Goal: Task Accomplishment & Management: Complete application form

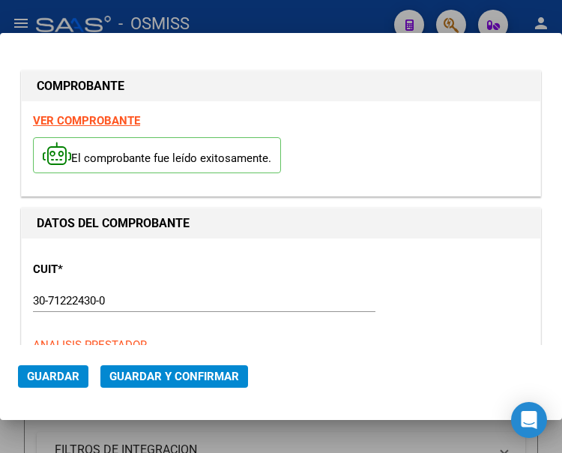
type input "[DATE]"
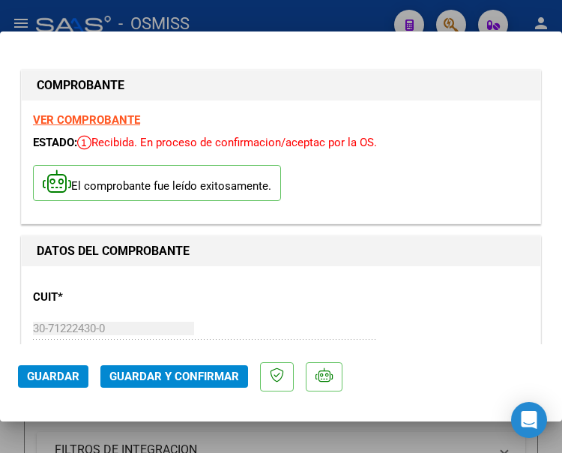
click at [166, 313] on div "CUIT * 30-71222430-0 Ingresar CUIT ANALISIS PRESTADOR PARQUE DE LA SALUD DE LA …" at bounding box center [281, 343] width 496 height 132
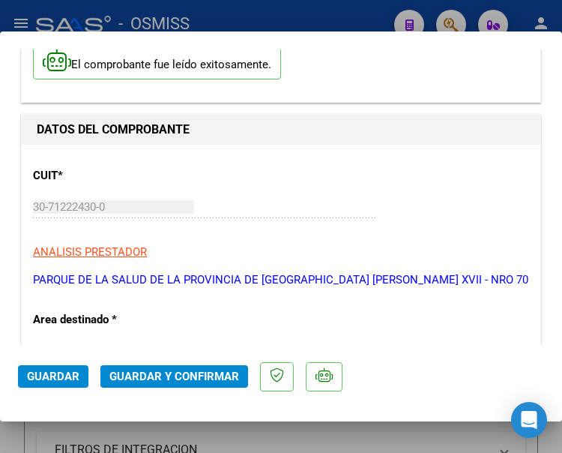
scroll to position [150, 0]
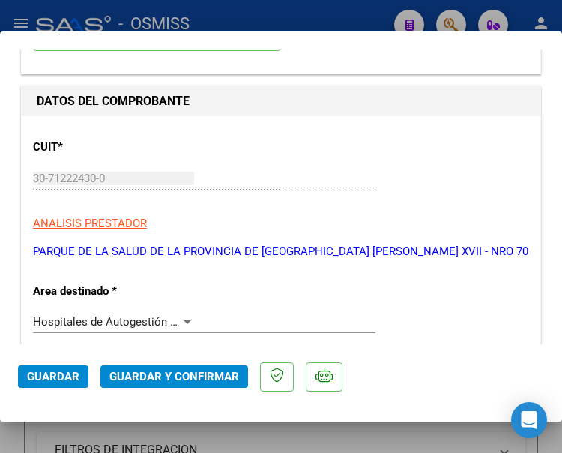
click at [181, 328] on div at bounding box center [187, 322] width 13 height 12
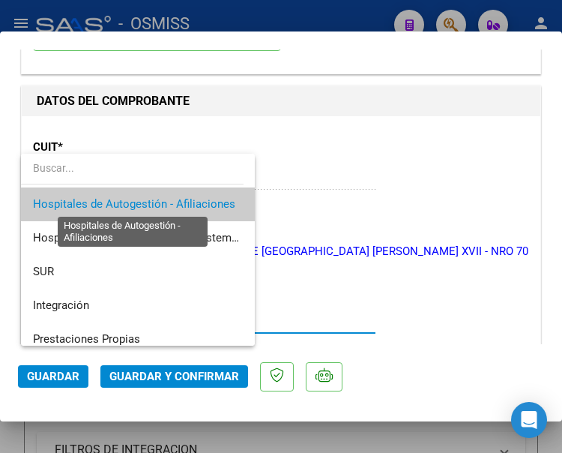
click at [177, 202] on span "Hospitales de Autogestión - Afiliaciones" at bounding box center [134, 203] width 202 height 13
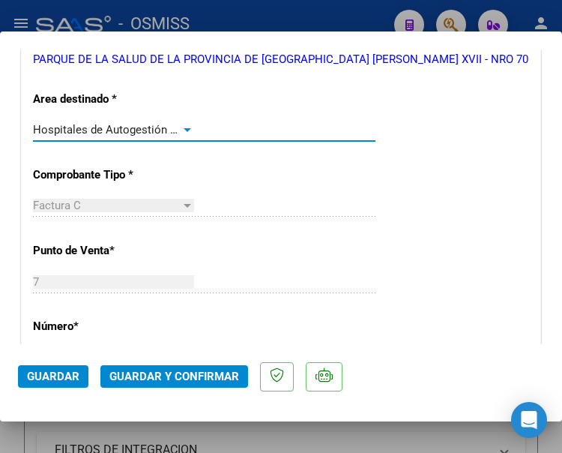
scroll to position [376, 0]
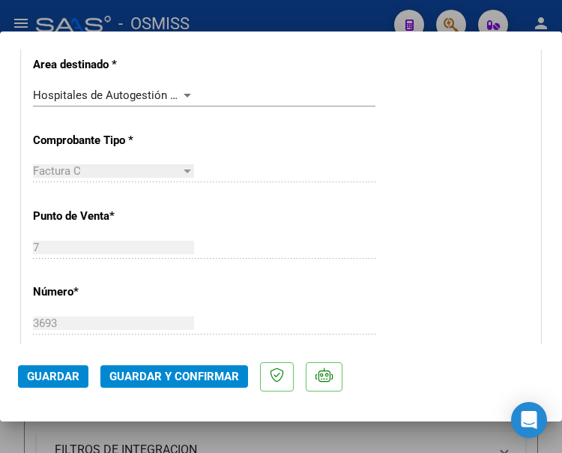
click at [184, 97] on div at bounding box center [187, 96] width 7 height 4
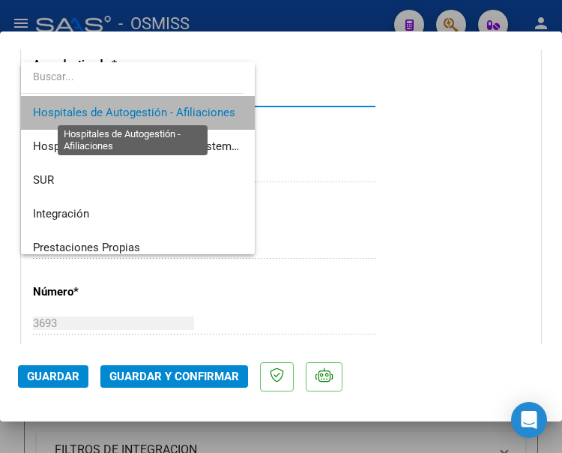
click at [183, 112] on span "Hospitales de Autogestión - Afiliaciones" at bounding box center [134, 112] width 202 height 13
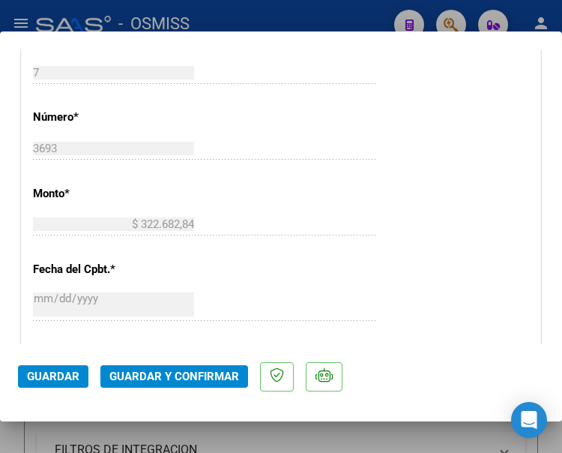
scroll to position [601, 0]
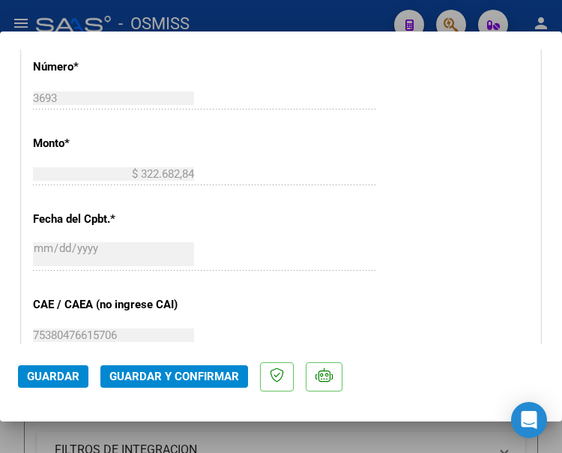
click at [167, 378] on span "Guardar y Confirmar" at bounding box center [174, 376] width 130 height 13
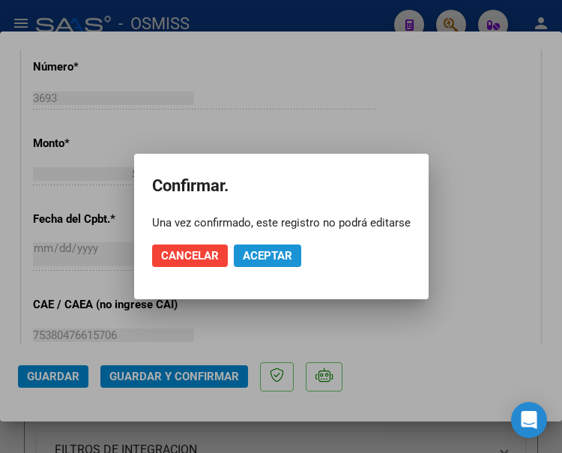
click at [265, 255] on span "Aceptar" at bounding box center [267, 255] width 49 height 13
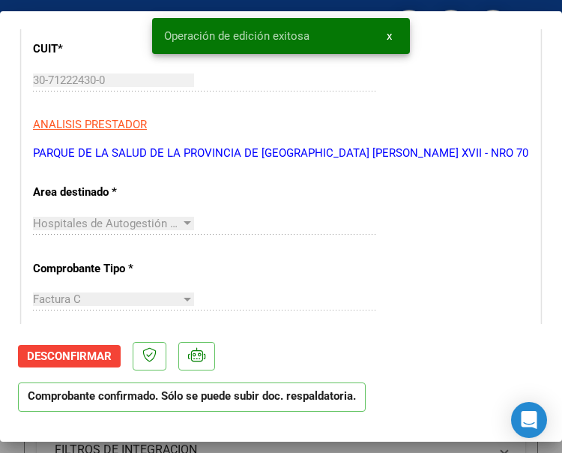
scroll to position [226, 0]
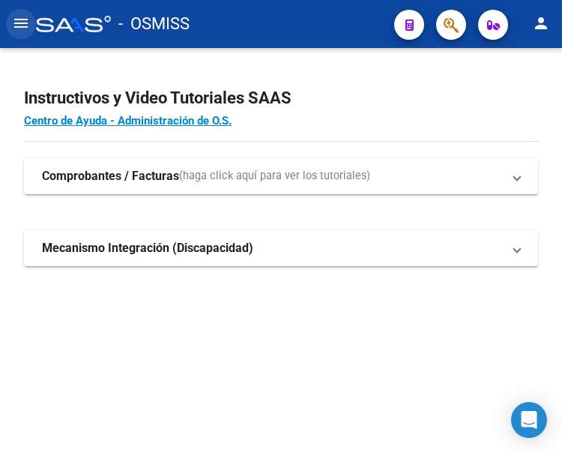
click at [14, 21] on mat-icon "menu" at bounding box center [21, 23] width 18 height 18
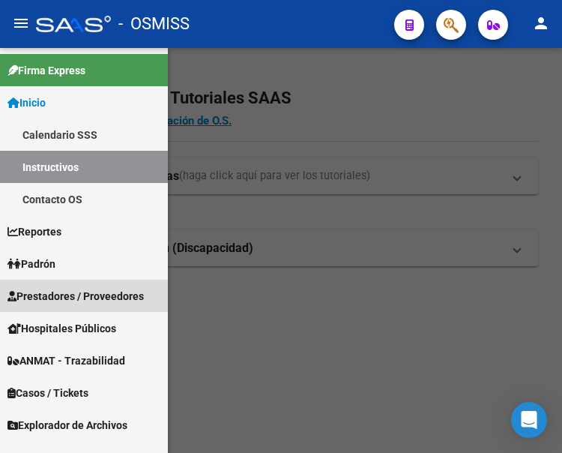
click at [70, 292] on span "Prestadores / Proveedores" at bounding box center [75, 296] width 136 height 16
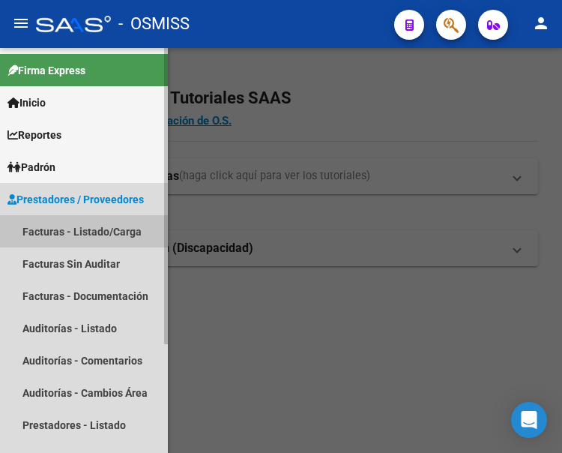
click at [78, 227] on link "Facturas - Listado/Carga" at bounding box center [84, 231] width 168 height 32
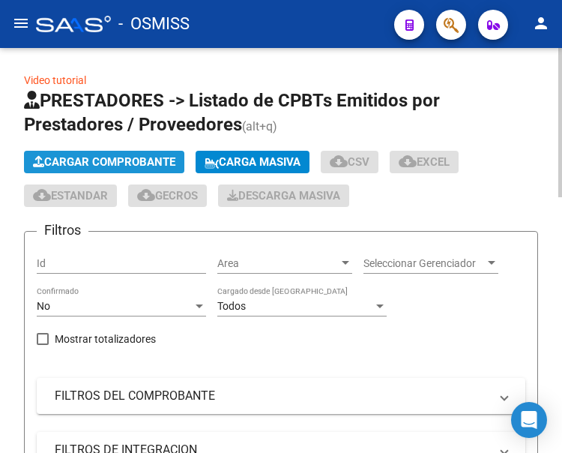
click at [127, 160] on span "Cargar Comprobante" at bounding box center [104, 161] width 142 height 13
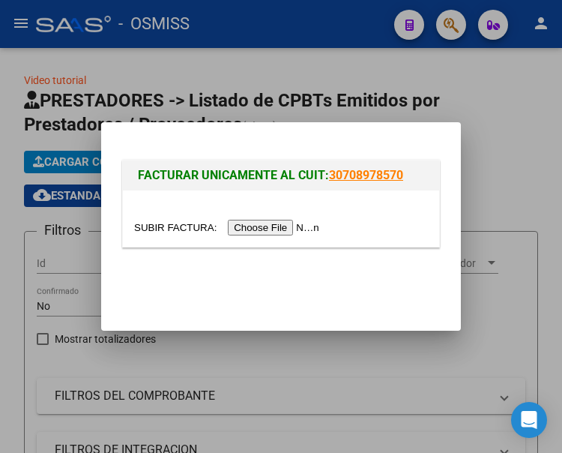
click at [296, 227] on input "file" at bounding box center [229, 228] width 190 height 16
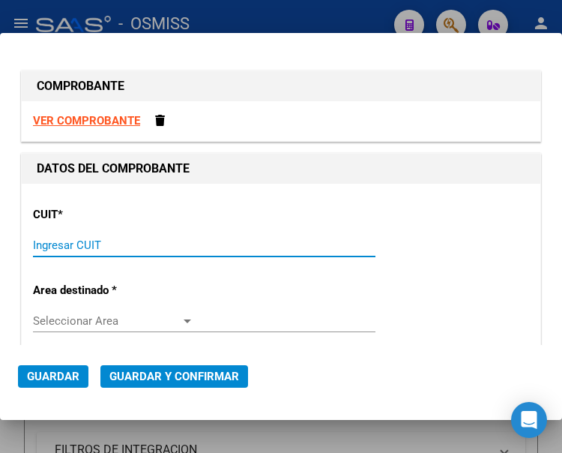
click at [69, 249] on input "Ingresar CUIT" at bounding box center [113, 244] width 161 height 13
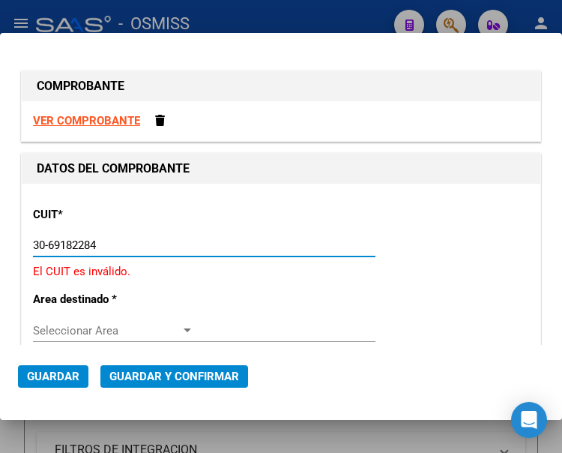
type input "30-69182284-9"
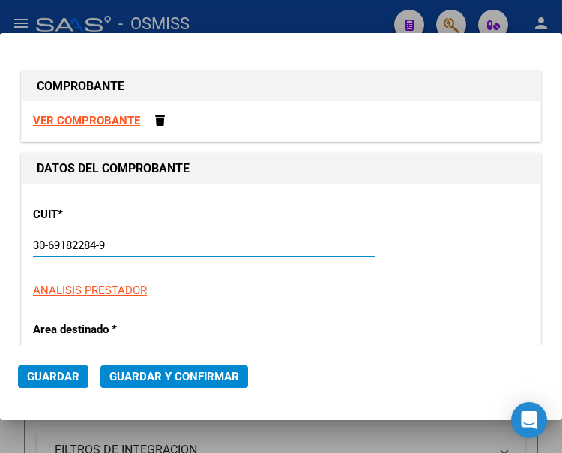
type input "1625"
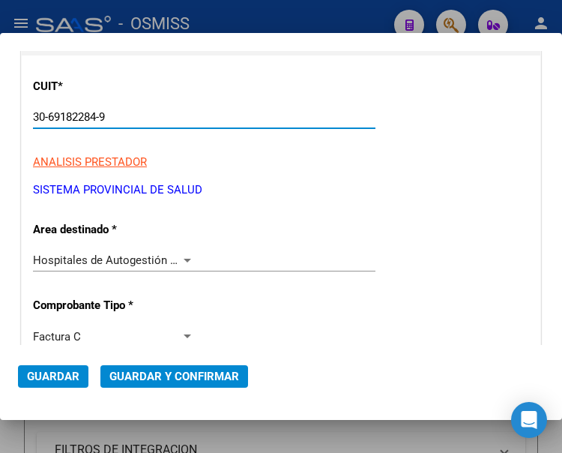
scroll to position [225, 0]
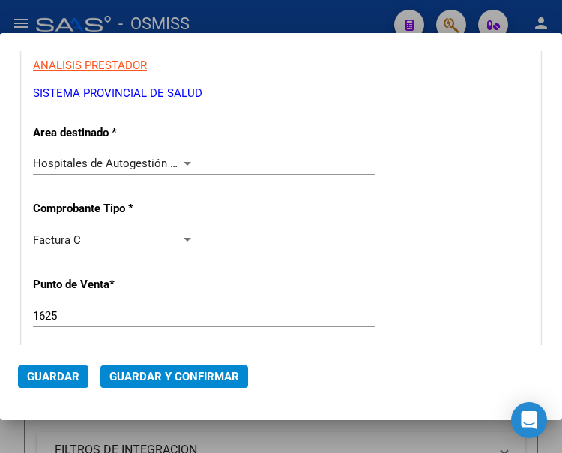
type input "30-69182284-9"
click at [184, 163] on div at bounding box center [187, 164] width 7 height 4
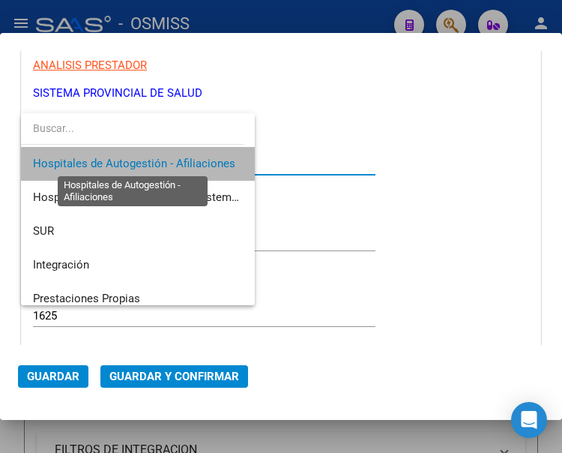
click at [182, 163] on span "Hospitales de Autogestión - Afiliaciones" at bounding box center [134, 163] width 202 height 13
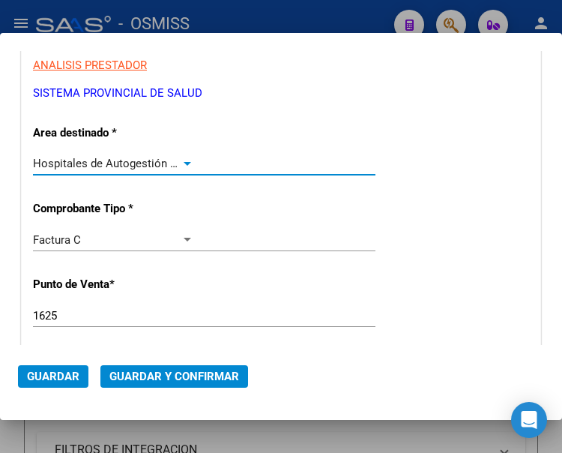
click at [63, 313] on input "1625" at bounding box center [113, 315] width 161 height 13
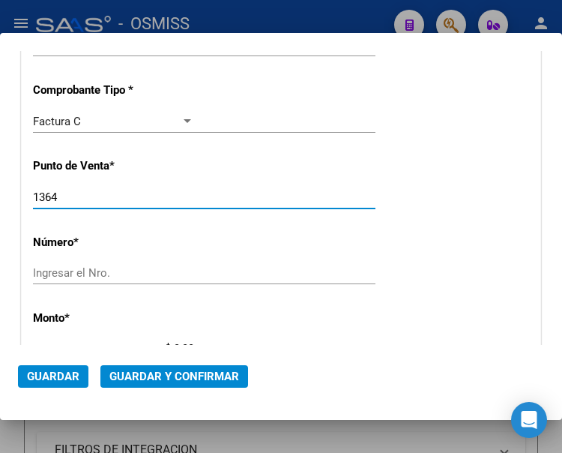
scroll to position [375, 0]
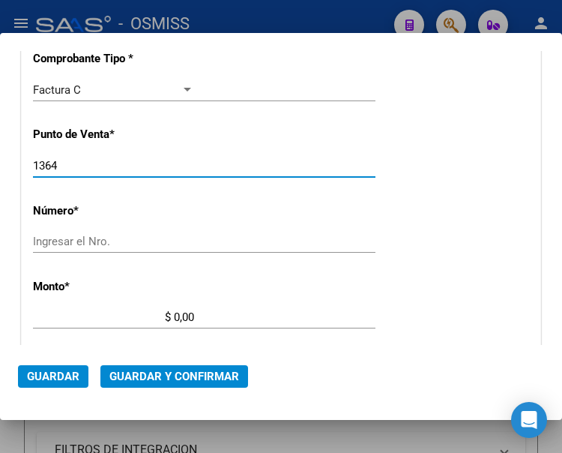
type input "1364"
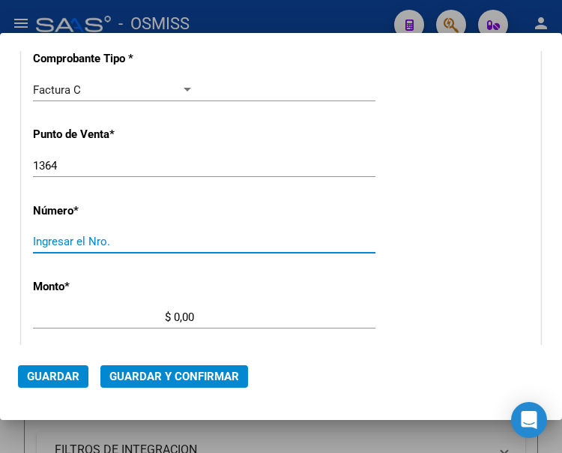
click at [89, 239] on input "Ingresar el Nro." at bounding box center [113, 241] width 161 height 13
type input "4034"
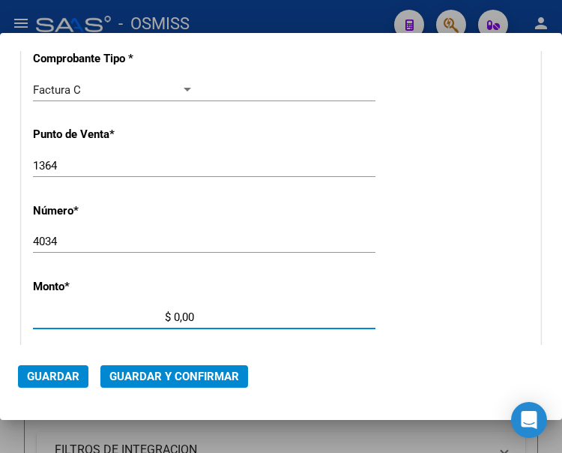
click at [174, 312] on input "$ 0,00" at bounding box center [113, 316] width 161 height 13
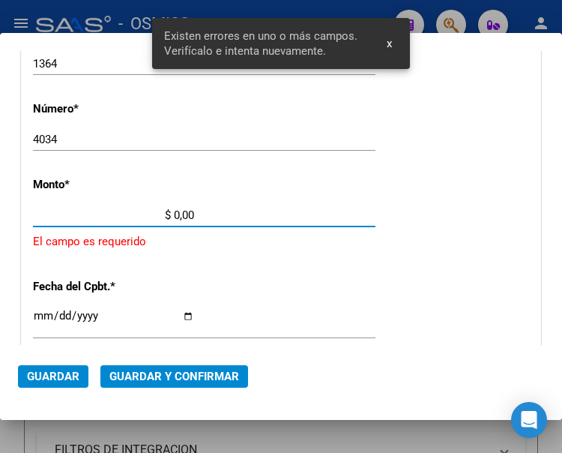
scroll to position [487, 0]
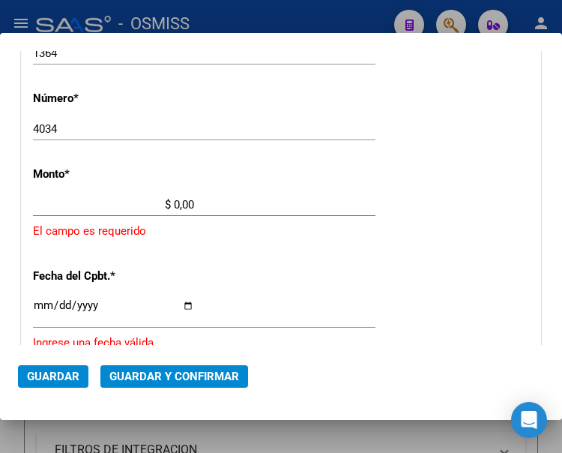
click at [173, 203] on input "$ 0,00" at bounding box center [113, 204] width 161 height 13
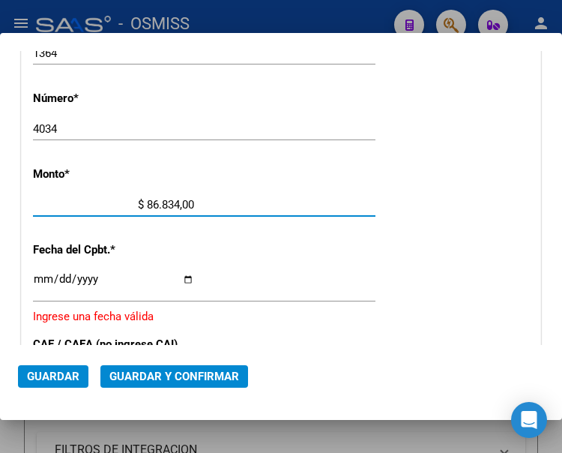
click at [190, 201] on input "$ 86.834,00" at bounding box center [113, 204] width 161 height 13
type input "$ 86.834,02"
click at [41, 278] on input "Ingresar la fecha" at bounding box center [113, 285] width 161 height 24
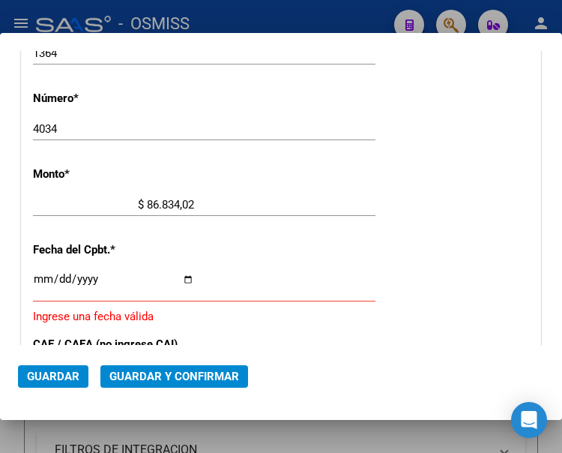
click at [40, 279] on input "Ingresar la fecha" at bounding box center [113, 285] width 161 height 24
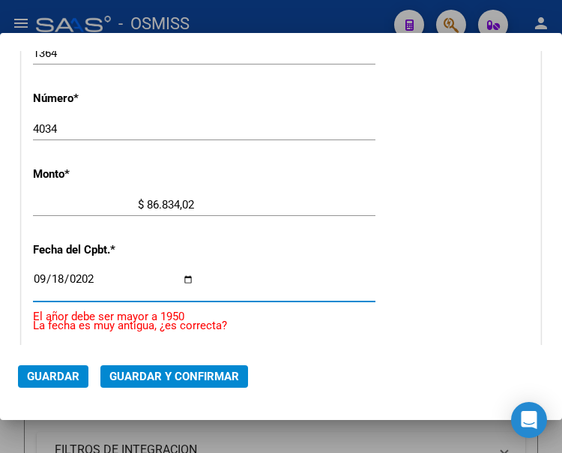
type input "[DATE]"
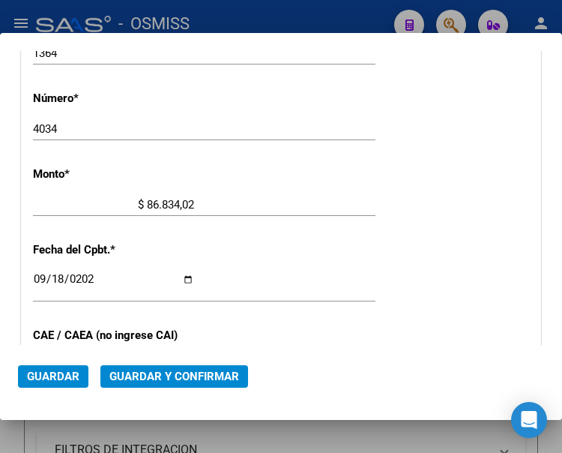
click at [240, 139] on div "4034 Ingresar el Nro." at bounding box center [204, 129] width 343 height 22
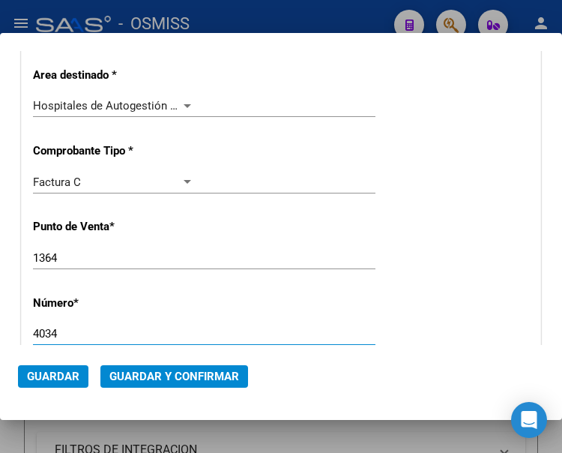
scroll to position [262, 0]
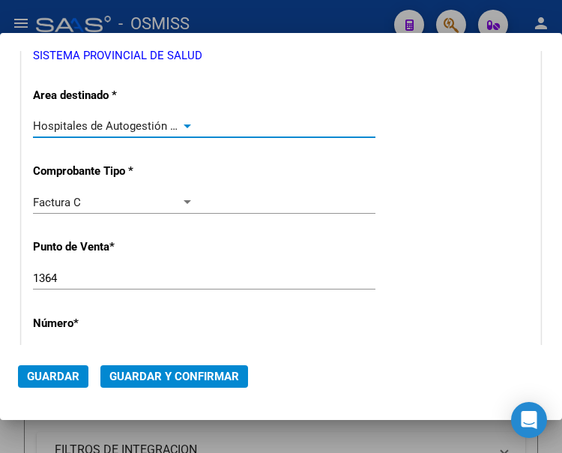
click at [183, 121] on div at bounding box center [187, 126] width 13 height 12
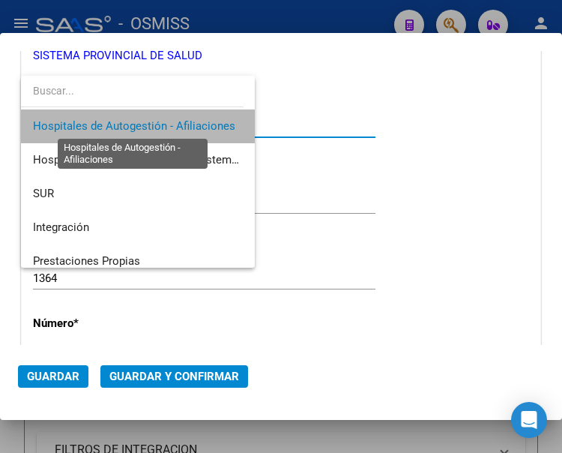
click at [183, 121] on span "Hospitales de Autogestión - Afiliaciones" at bounding box center [134, 125] width 202 height 13
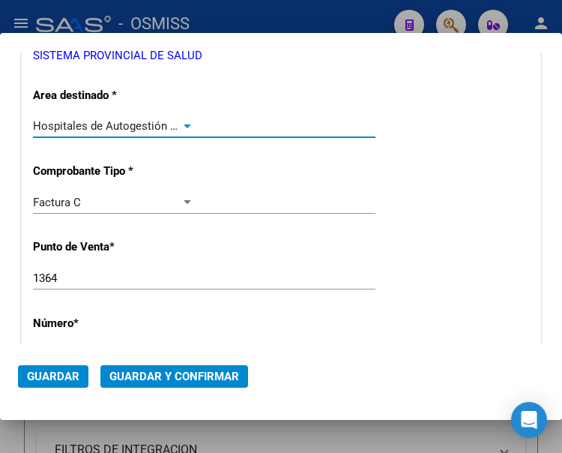
click at [169, 368] on button "Guardar y Confirmar" at bounding box center [174, 376] width 148 height 22
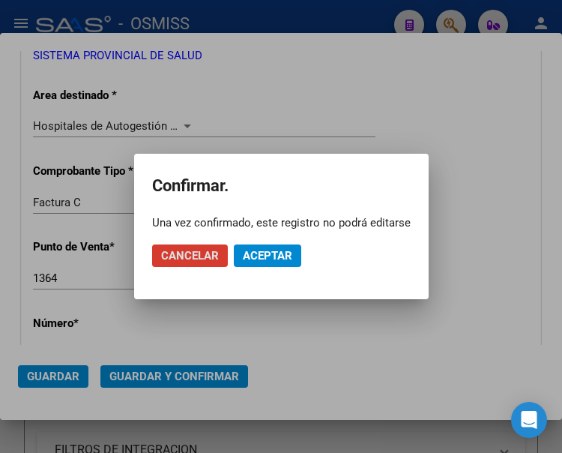
click at [262, 254] on span "Aceptar" at bounding box center [267, 255] width 49 height 13
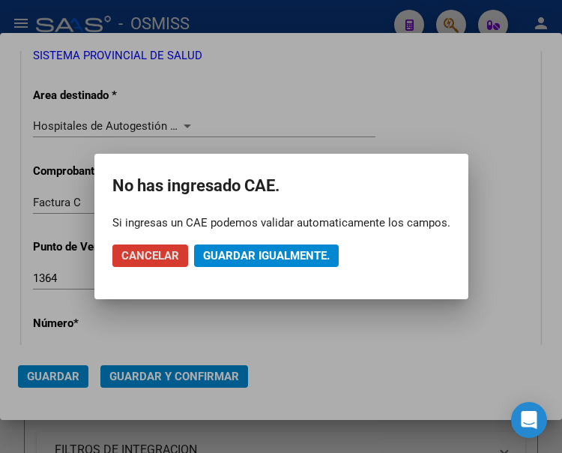
click at [262, 254] on span "Guardar igualmente." at bounding box center [266, 255] width 127 height 13
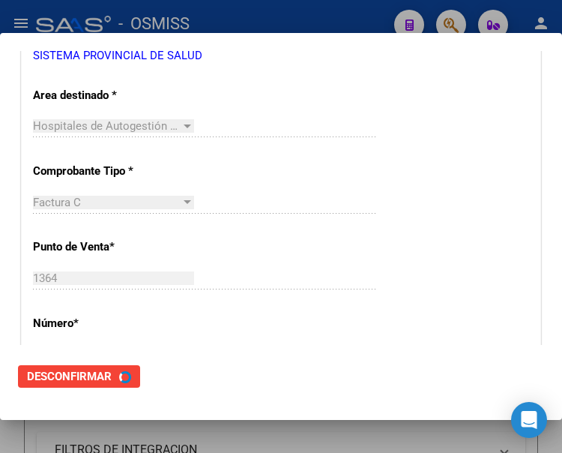
scroll to position [0, 0]
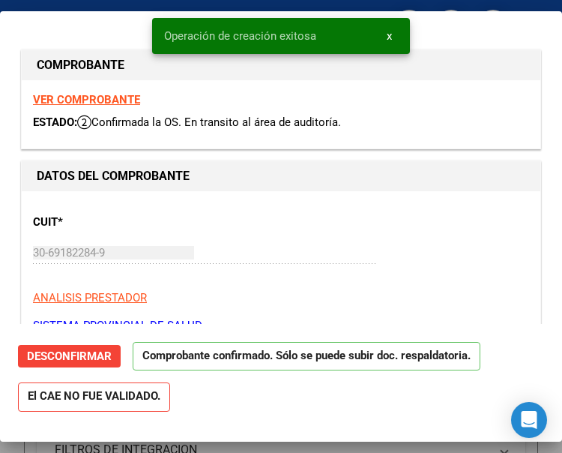
type input "2025-10-18"
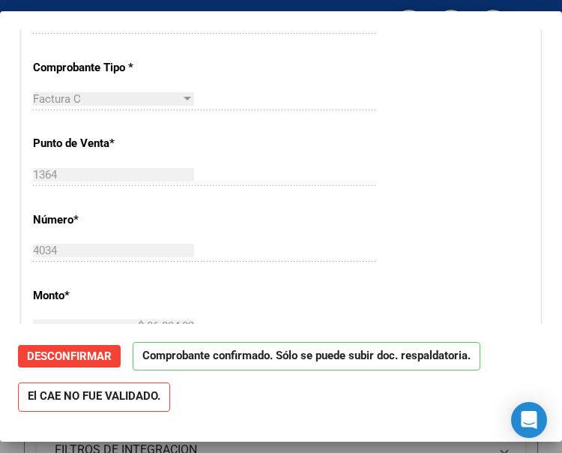
scroll to position [375, 0]
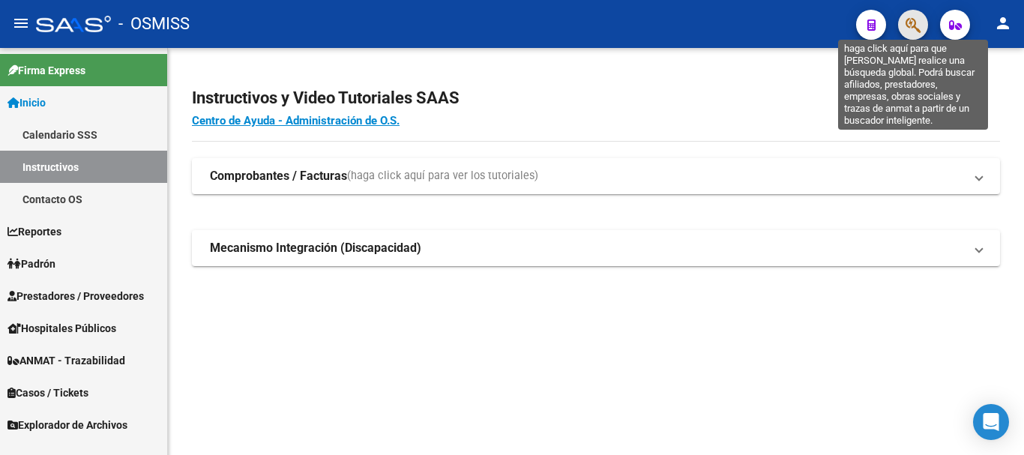
click at [920, 29] on icon "button" at bounding box center [913, 24] width 15 height 17
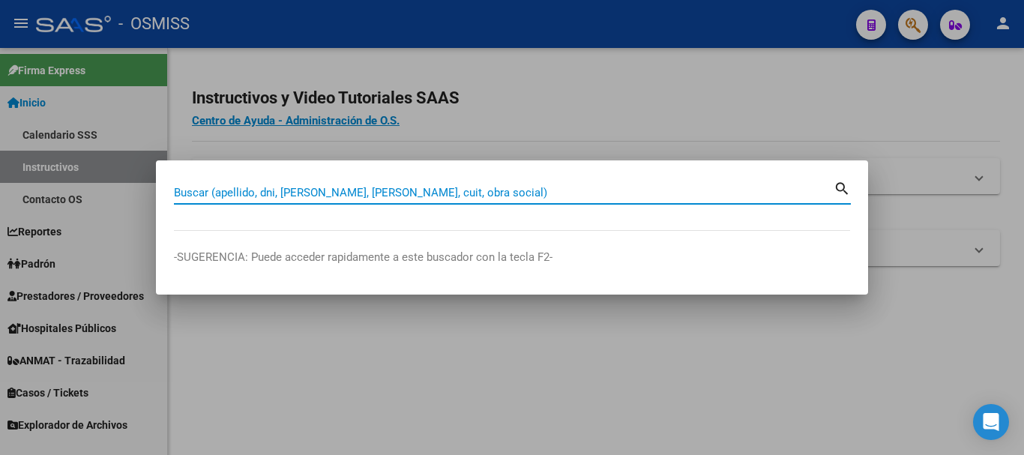
click at [583, 198] on input "Buscar (apellido, dni, cuil, nro traspaso, cuit, obra social)" at bounding box center [504, 192] width 660 height 13
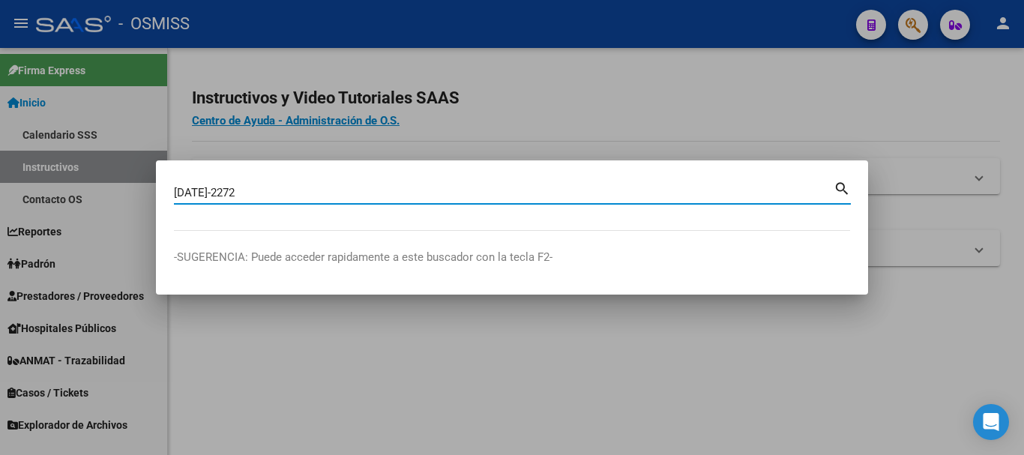
type input "1597-2272"
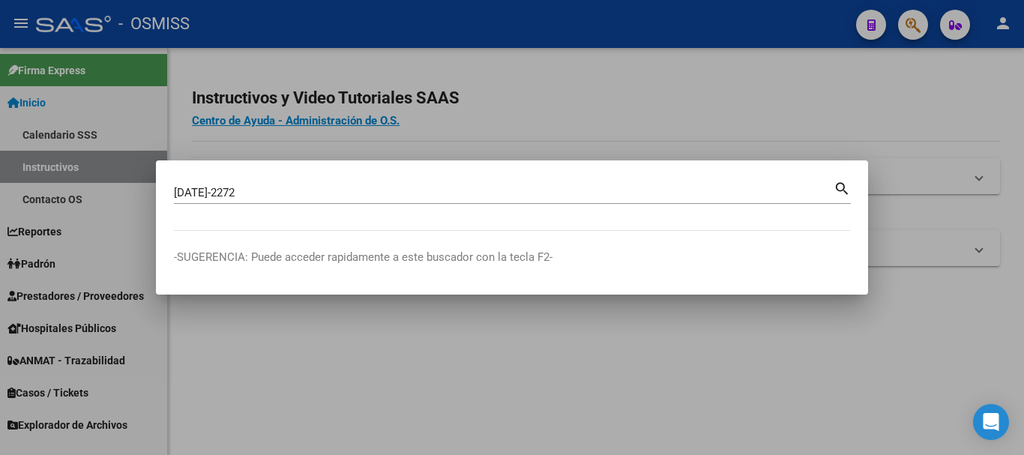
click at [841, 193] on mat-icon "search" at bounding box center [842, 187] width 17 height 18
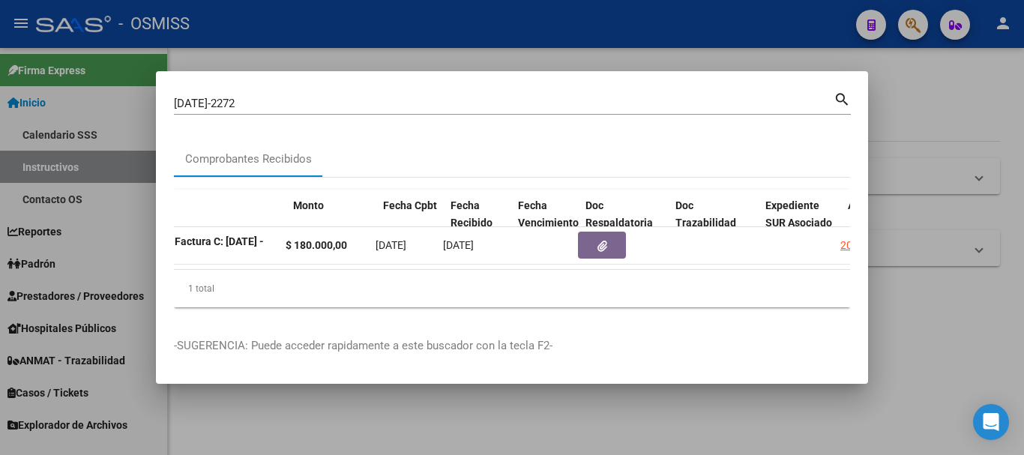
scroll to position [0, 508]
click at [417, 23] on div at bounding box center [512, 227] width 1024 height 455
